Goal: Transaction & Acquisition: Purchase product/service

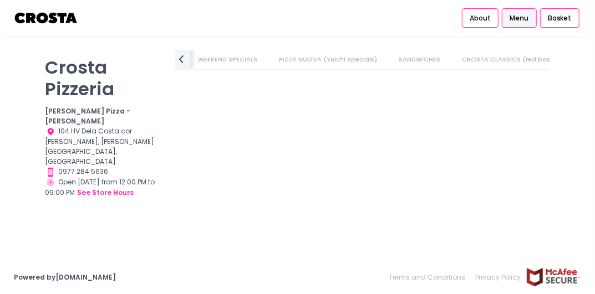
drag, startPoint x: 0, startPoint y: 0, endPoint x: 133, endPoint y: 266, distance: 297.5
click at [133, 266] on div "Powered by [DOMAIN_NAME] Terms and Conditions Privacy Policy" at bounding box center [297, 277] width 595 height 33
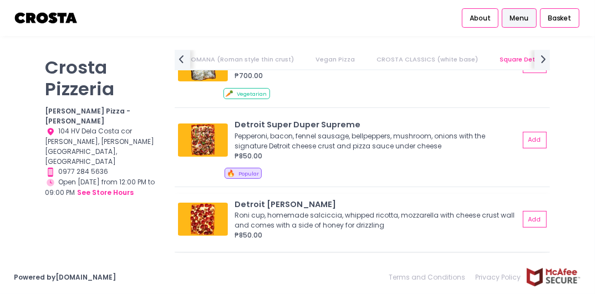
scroll to position [1309, 0]
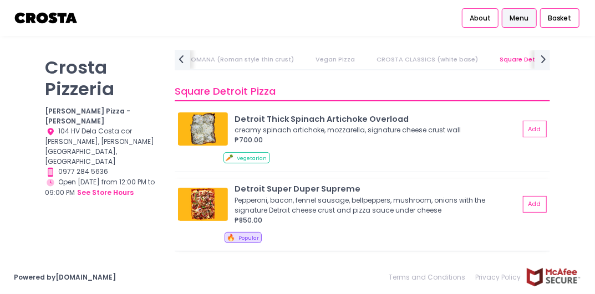
click at [192, 197] on img at bounding box center [203, 204] width 50 height 33
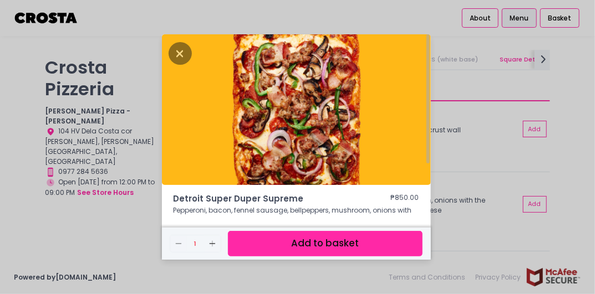
scroll to position [67, 0]
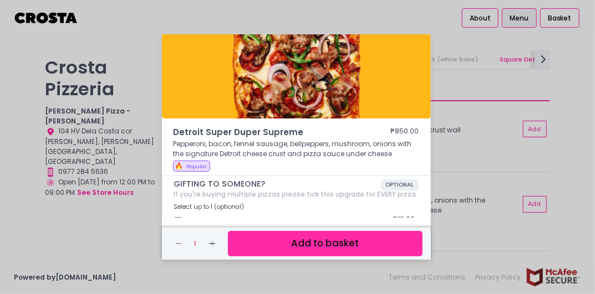
click at [113, 213] on div "Detroit Super Duper Supreme ₱850.00 Pepperoni, bacon, fennel sausage, bellpeppe…" at bounding box center [297, 147] width 595 height 294
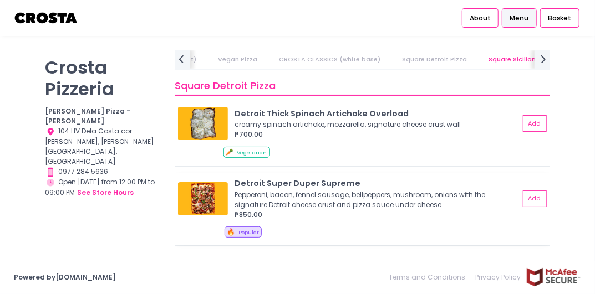
scroll to position [1309, 0]
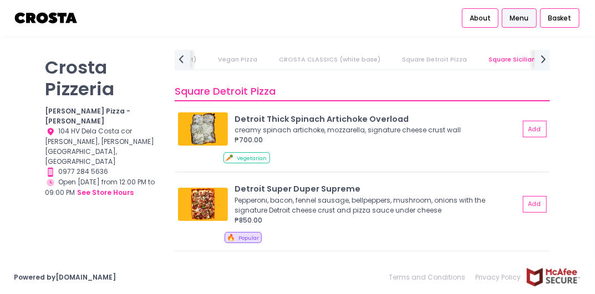
click at [261, 116] on div "Detroit Thick Spinach Artichoke Overload" at bounding box center [376, 120] width 284 height 12
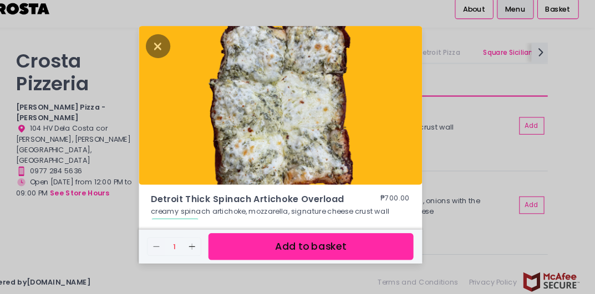
scroll to position [0, 0]
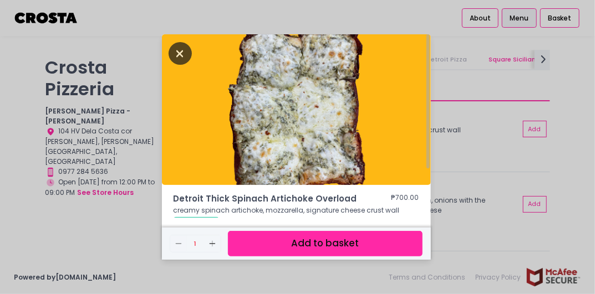
click at [178, 63] on icon "Close" at bounding box center [180, 53] width 23 height 23
